Goal: Complete application form

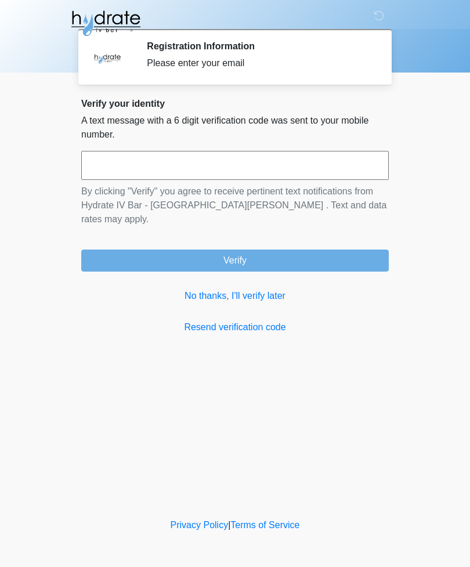
click at [140, 164] on input "text" at bounding box center [234, 165] width 307 height 29
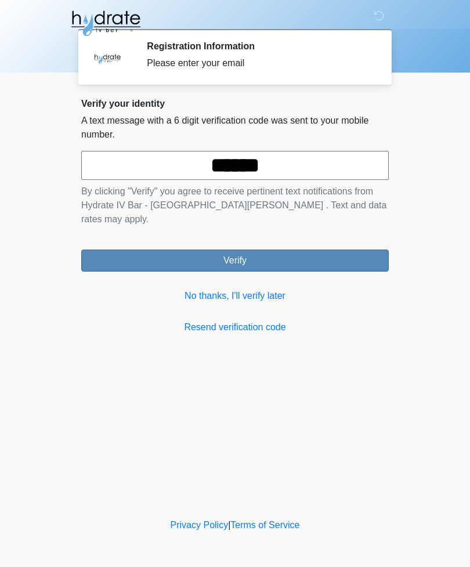
type input "******"
click at [303, 249] on button "Verify" at bounding box center [234, 260] width 307 height 22
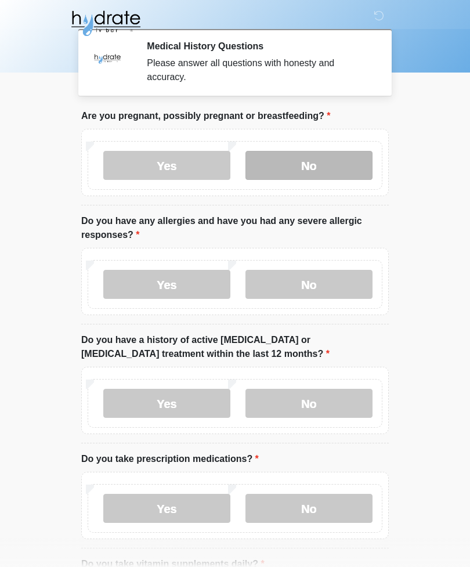
click at [332, 167] on label "No" at bounding box center [308, 165] width 127 height 29
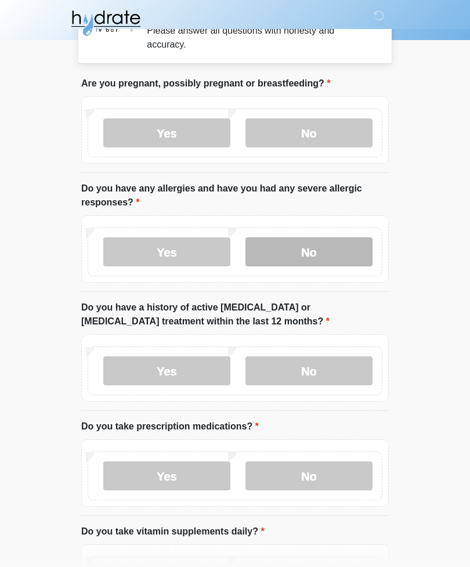
click at [335, 249] on label "No" at bounding box center [308, 252] width 127 height 29
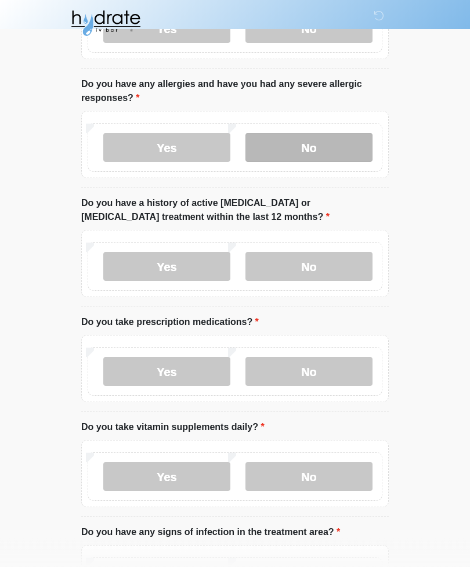
scroll to position [137, 0]
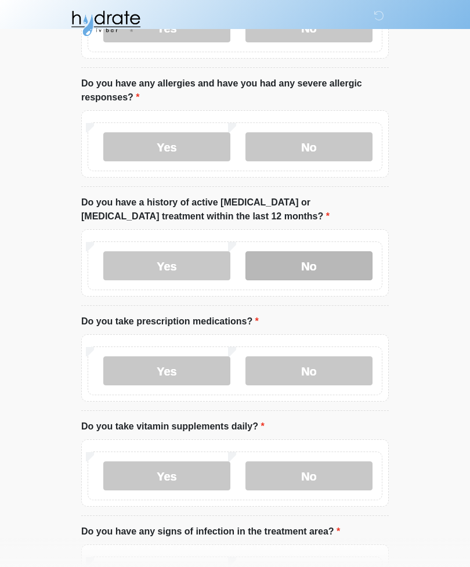
click at [347, 268] on label "No" at bounding box center [308, 265] width 127 height 29
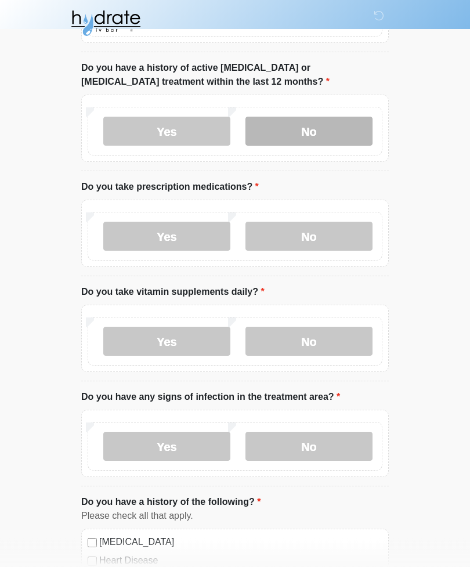
scroll to position [273, 0]
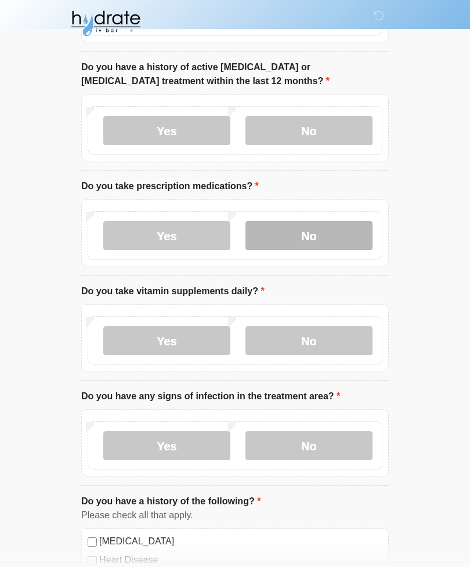
click at [344, 243] on label "No" at bounding box center [308, 235] width 127 height 29
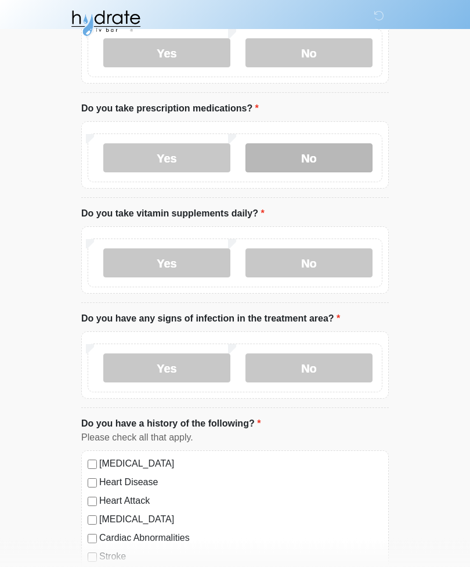
scroll to position [351, 0]
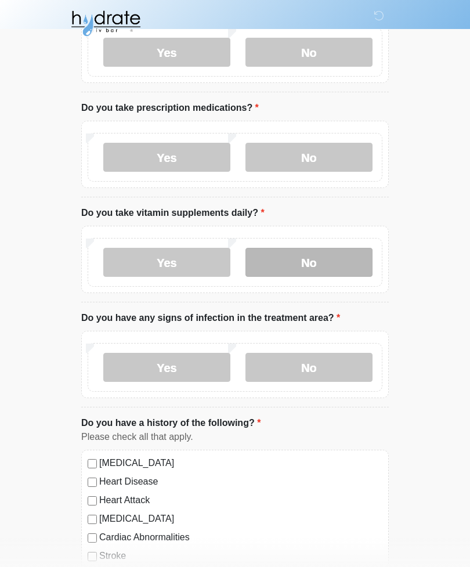
click at [349, 264] on label "No" at bounding box center [308, 262] width 127 height 29
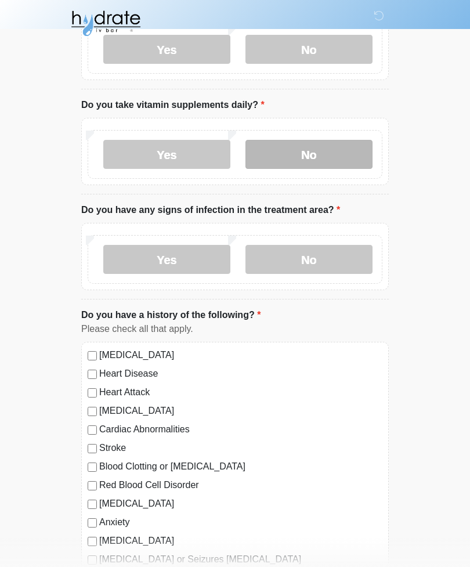
scroll to position [460, 0]
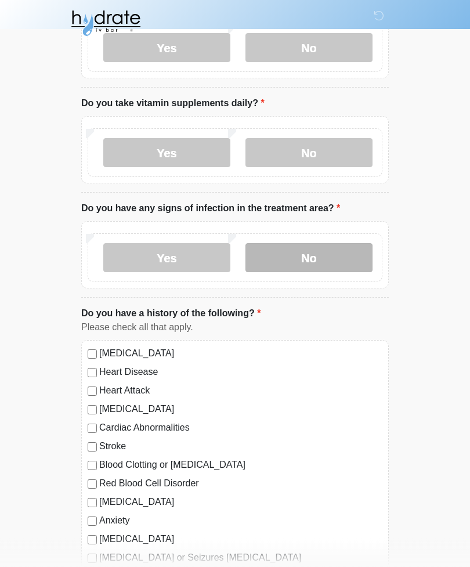
click at [348, 261] on label "No" at bounding box center [308, 258] width 127 height 29
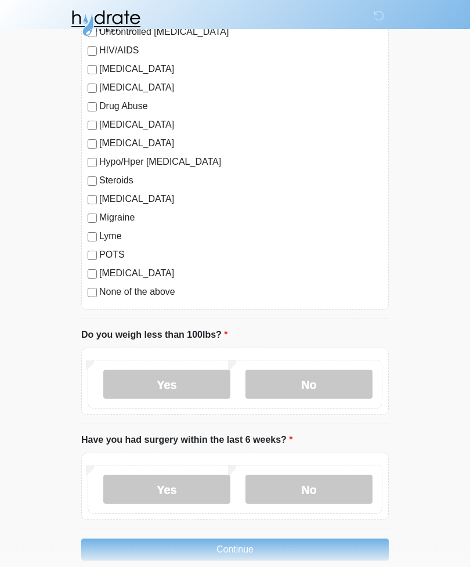
scroll to position [1133, 0]
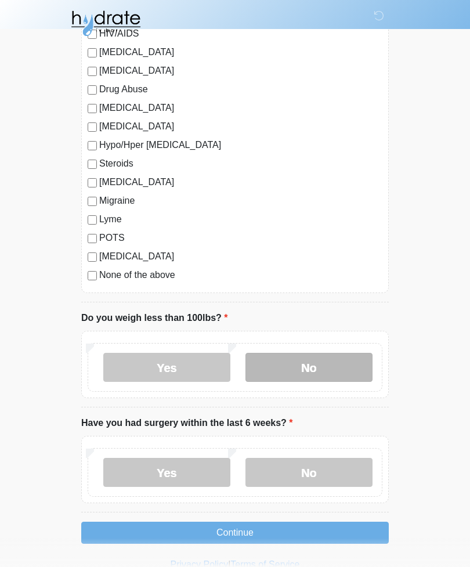
click at [335, 361] on label "No" at bounding box center [308, 367] width 127 height 29
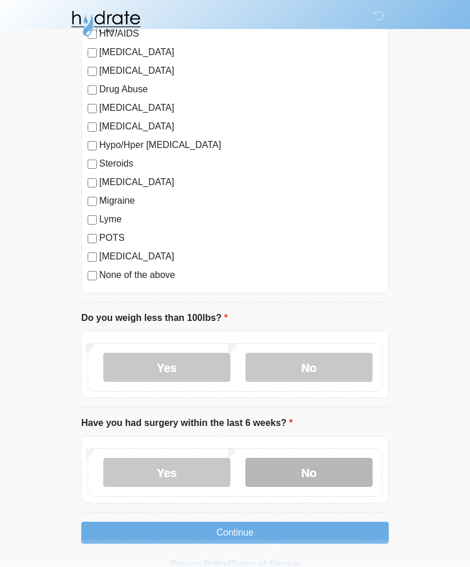
click at [334, 467] on label "No" at bounding box center [308, 472] width 127 height 29
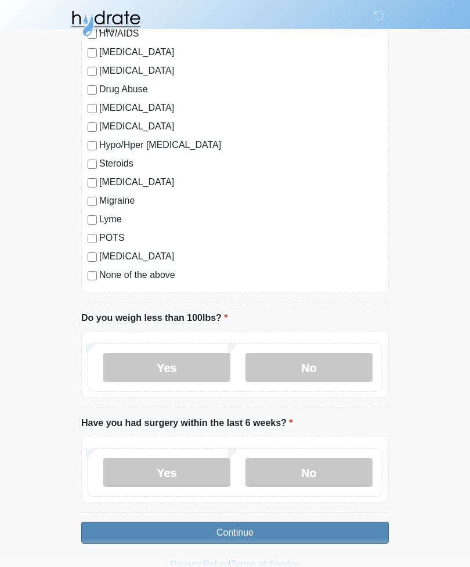
click at [337, 534] on button "Continue" at bounding box center [234, 532] width 307 height 22
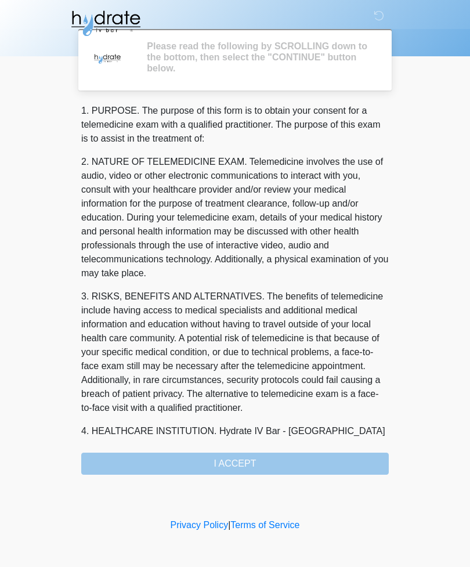
scroll to position [0, 0]
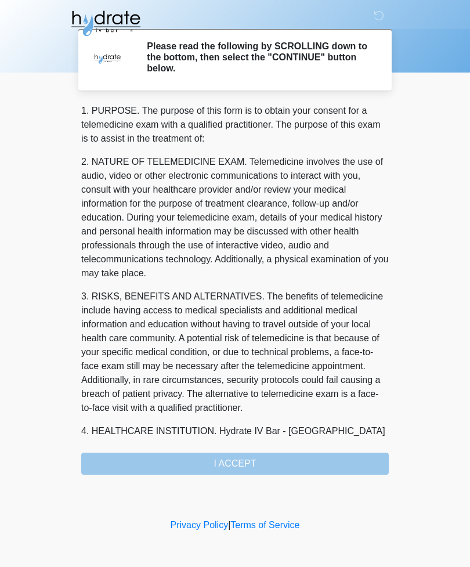
click at [332, 464] on div "1. PURPOSE. The purpose of this form is to obtain your consent for a telemedici…" at bounding box center [234, 289] width 307 height 371
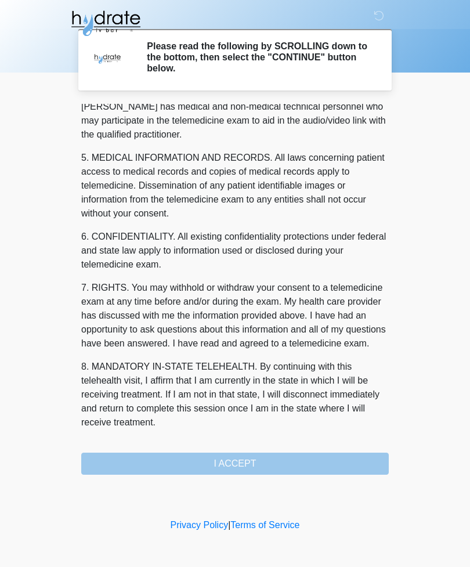
scroll to position [352, 0]
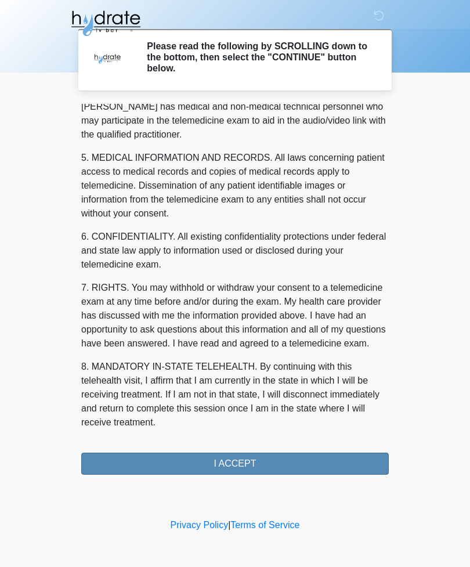
click at [343, 461] on button "I ACCEPT" at bounding box center [234, 463] width 307 height 22
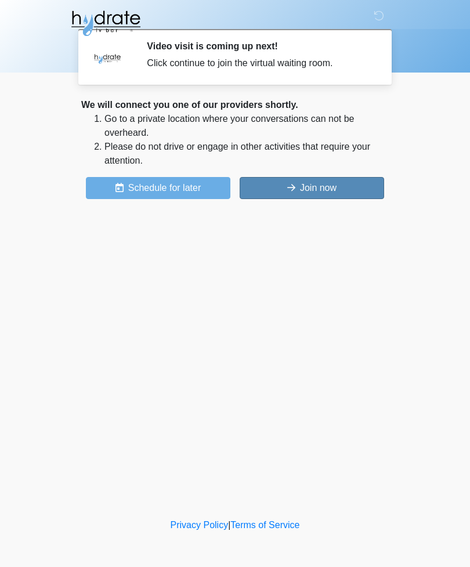
click at [332, 189] on button "Join now" at bounding box center [311, 188] width 144 height 22
